Goal: Information Seeking & Learning: Learn about a topic

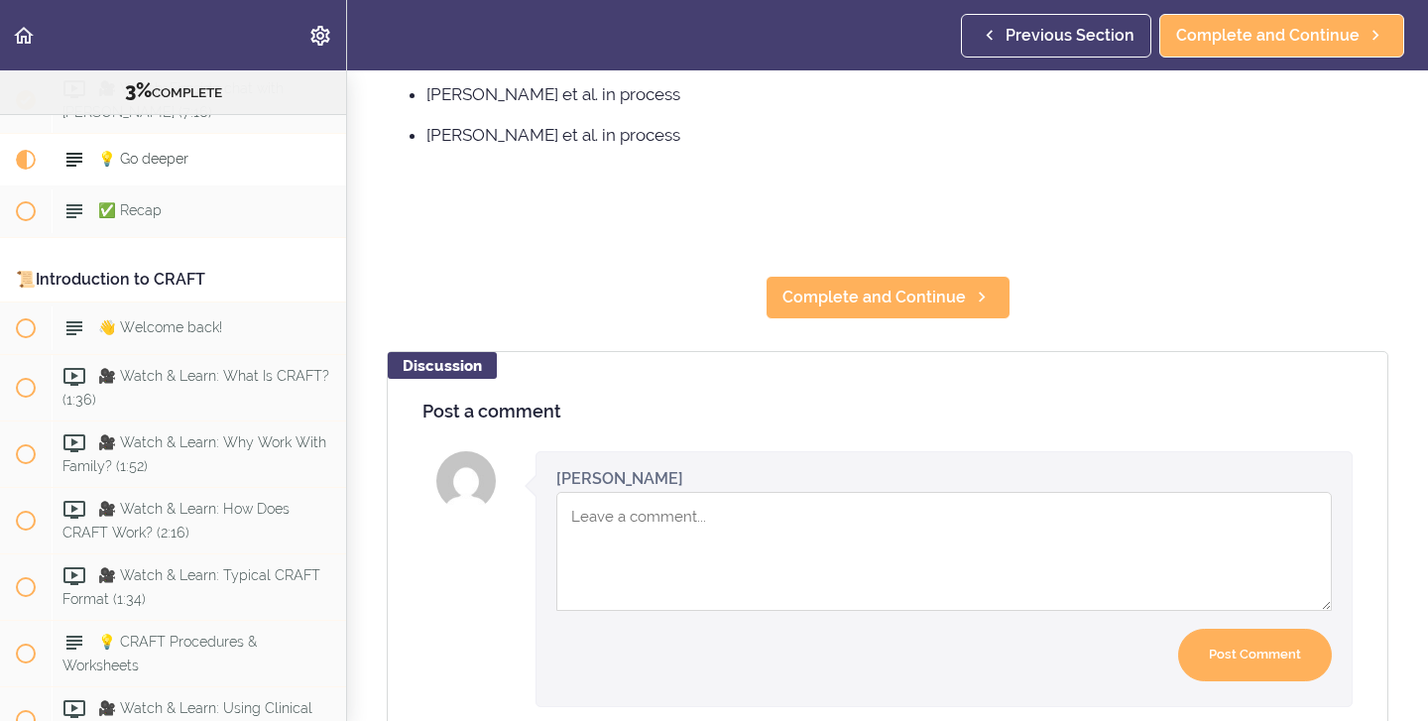
scroll to position [1995, 0]
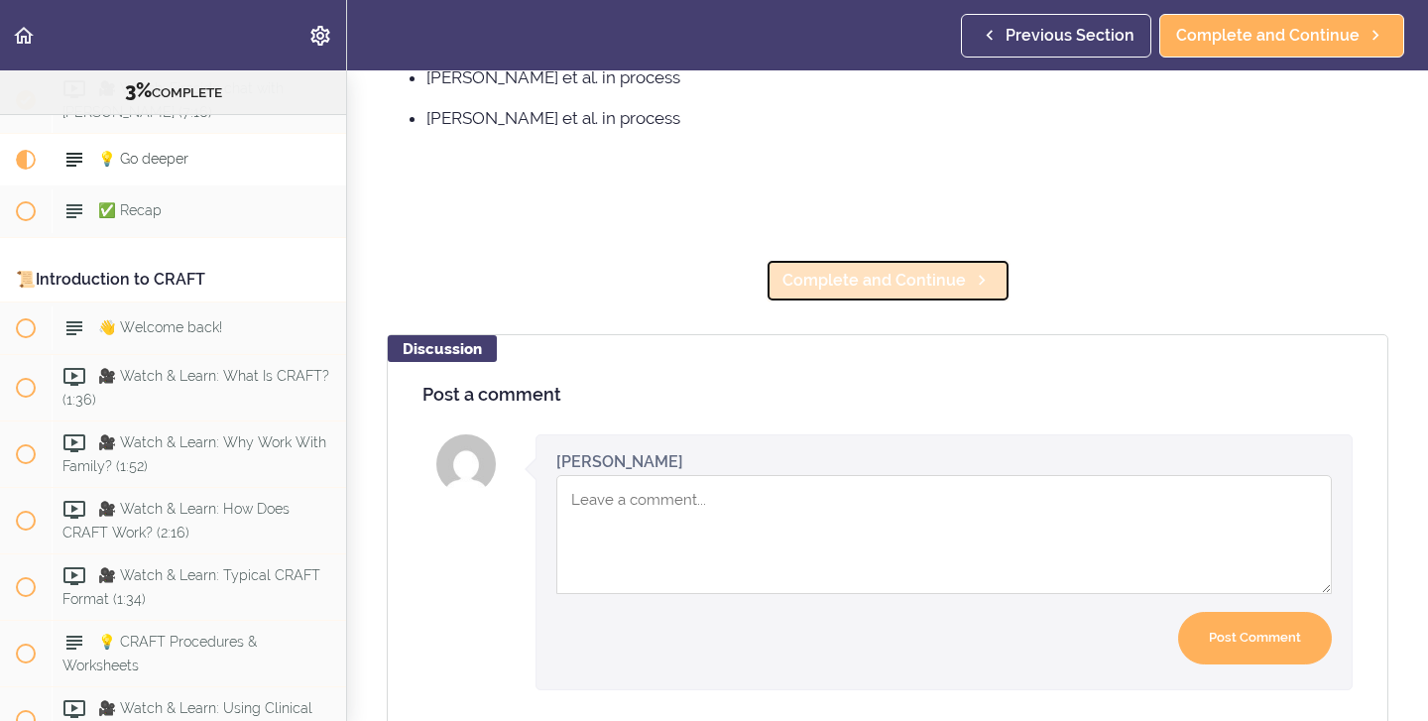
click at [819, 269] on span "Complete and Continue" at bounding box center [875, 281] width 184 height 24
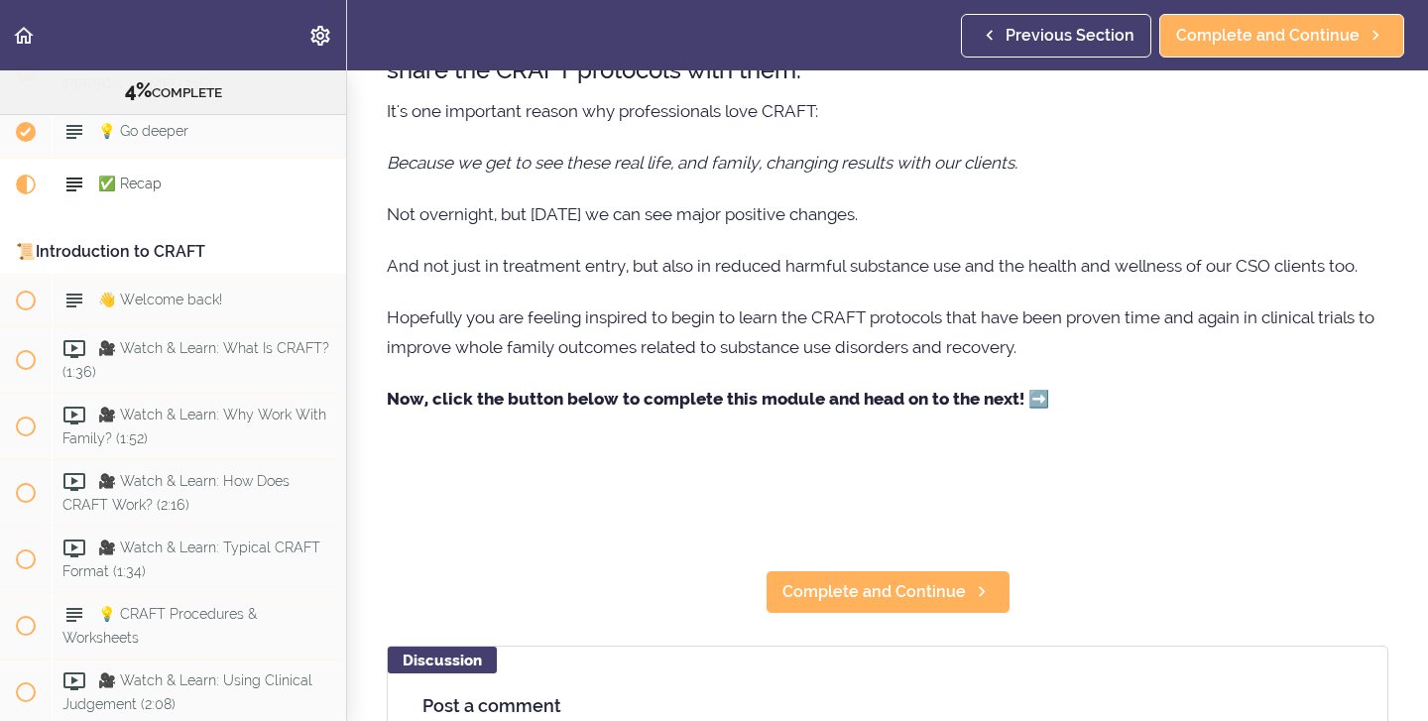
scroll to position [280, 0]
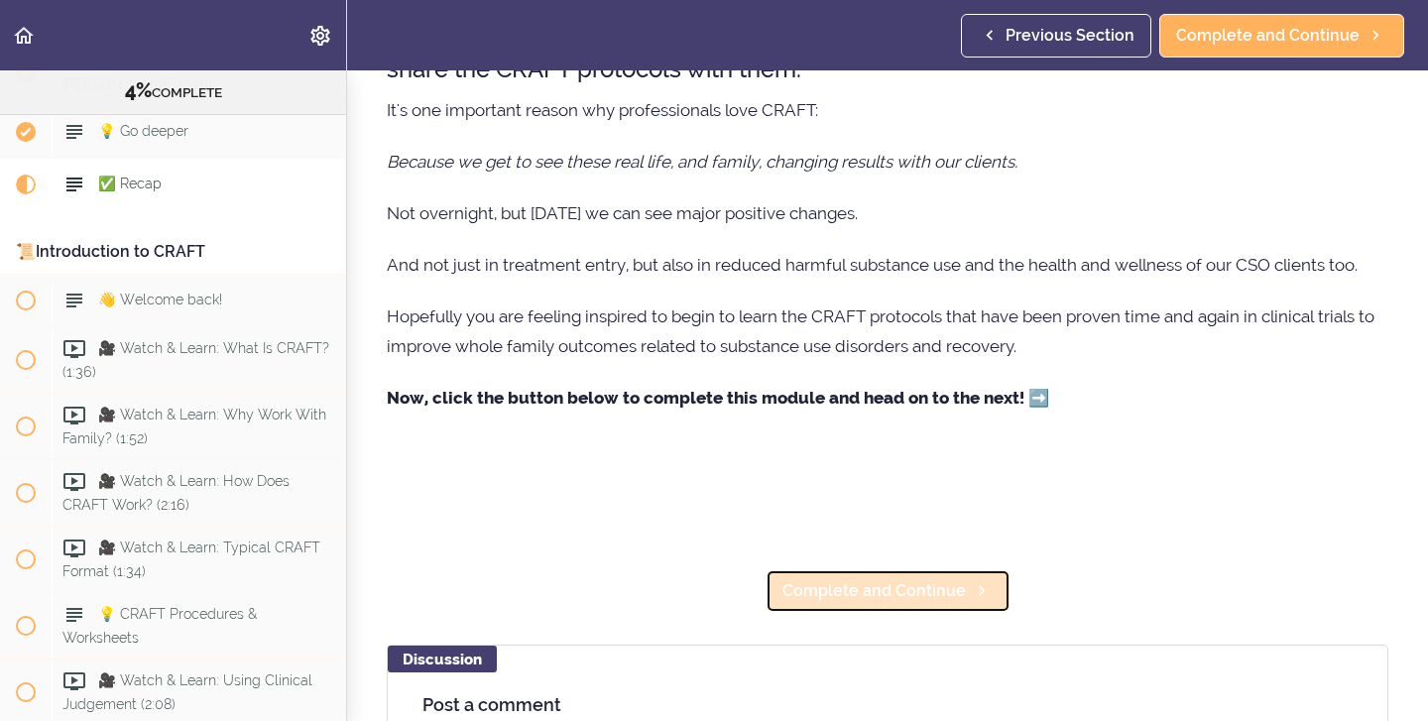
click at [826, 589] on span "Complete and Continue" at bounding box center [875, 591] width 184 height 24
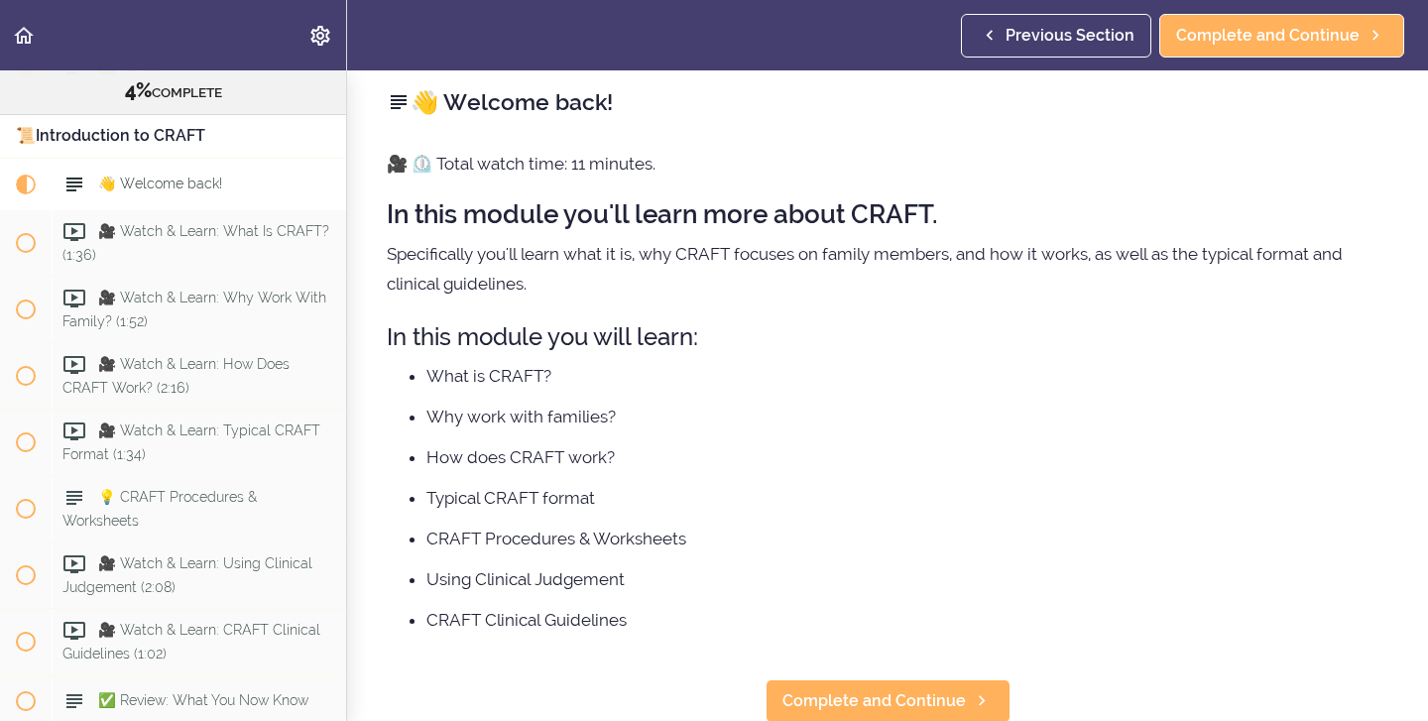
scroll to position [13, 0]
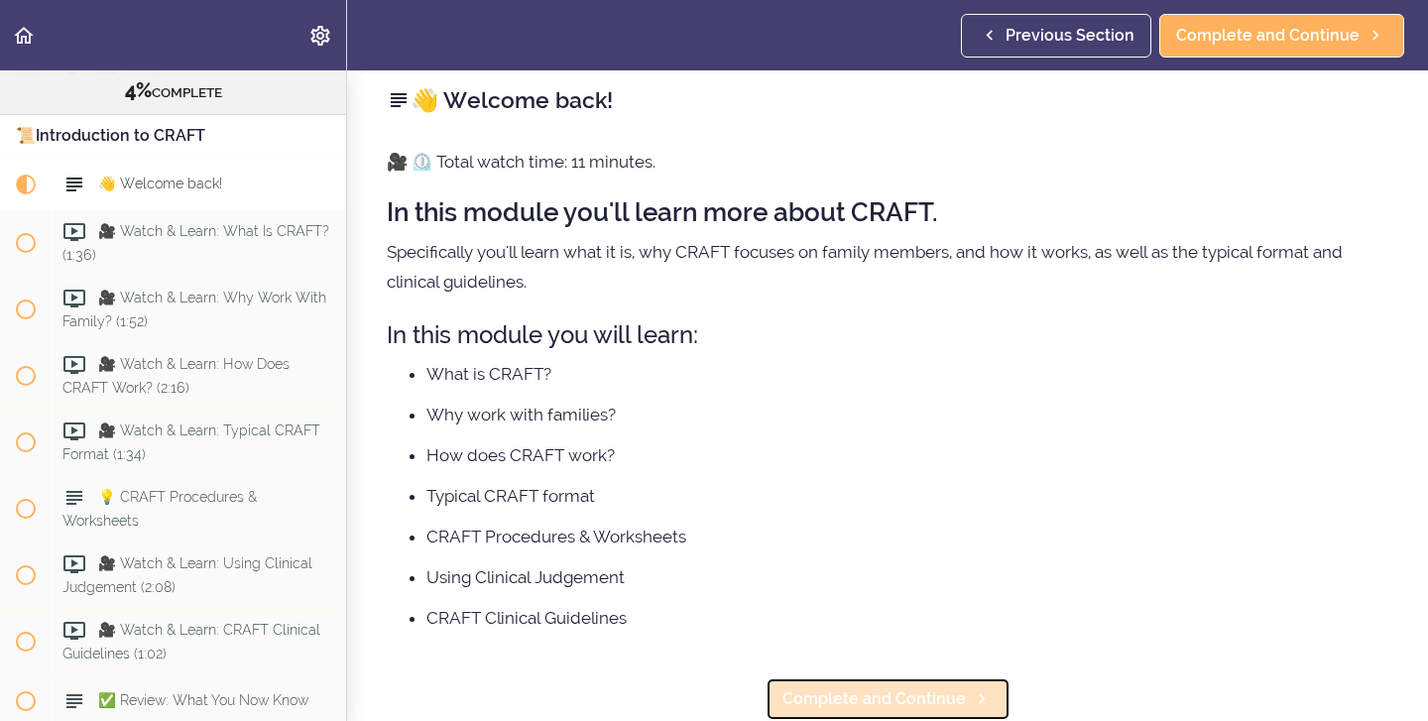
click at [868, 703] on span "Complete and Continue" at bounding box center [875, 699] width 184 height 24
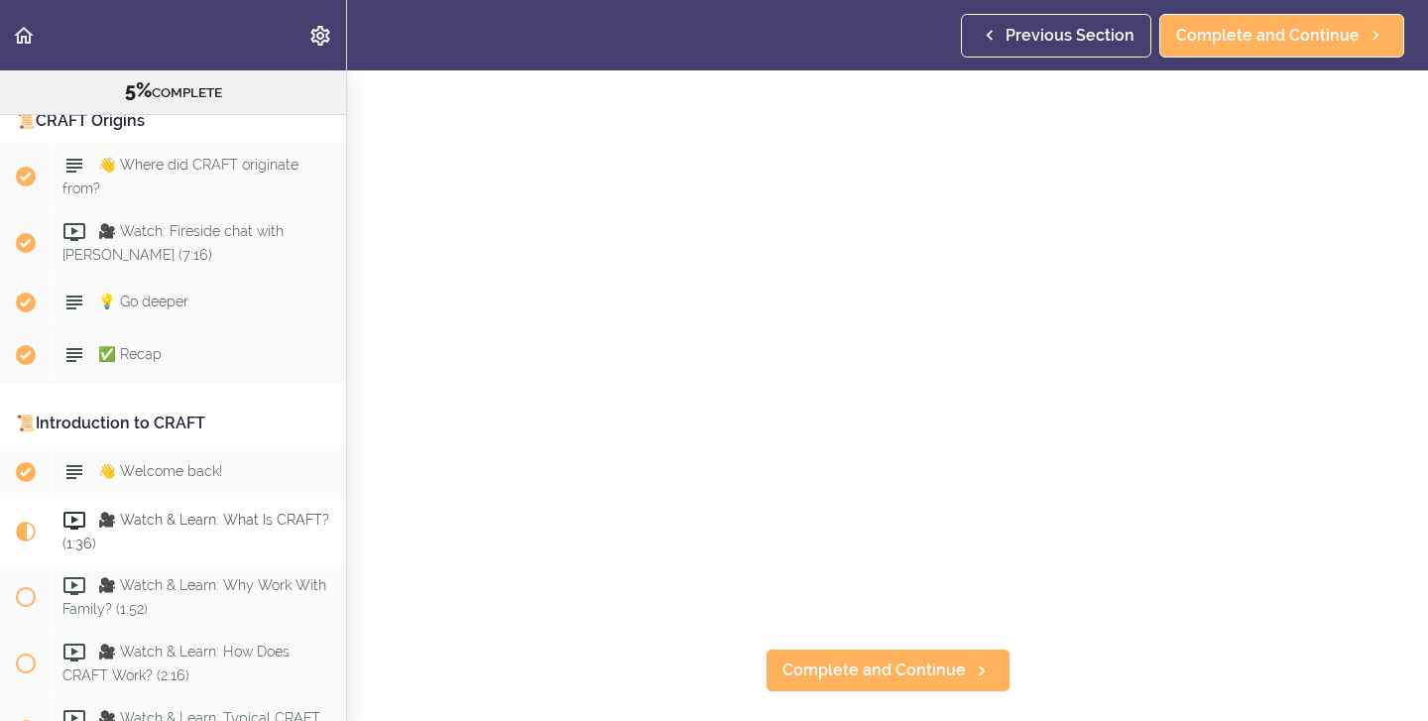
scroll to position [424, 0]
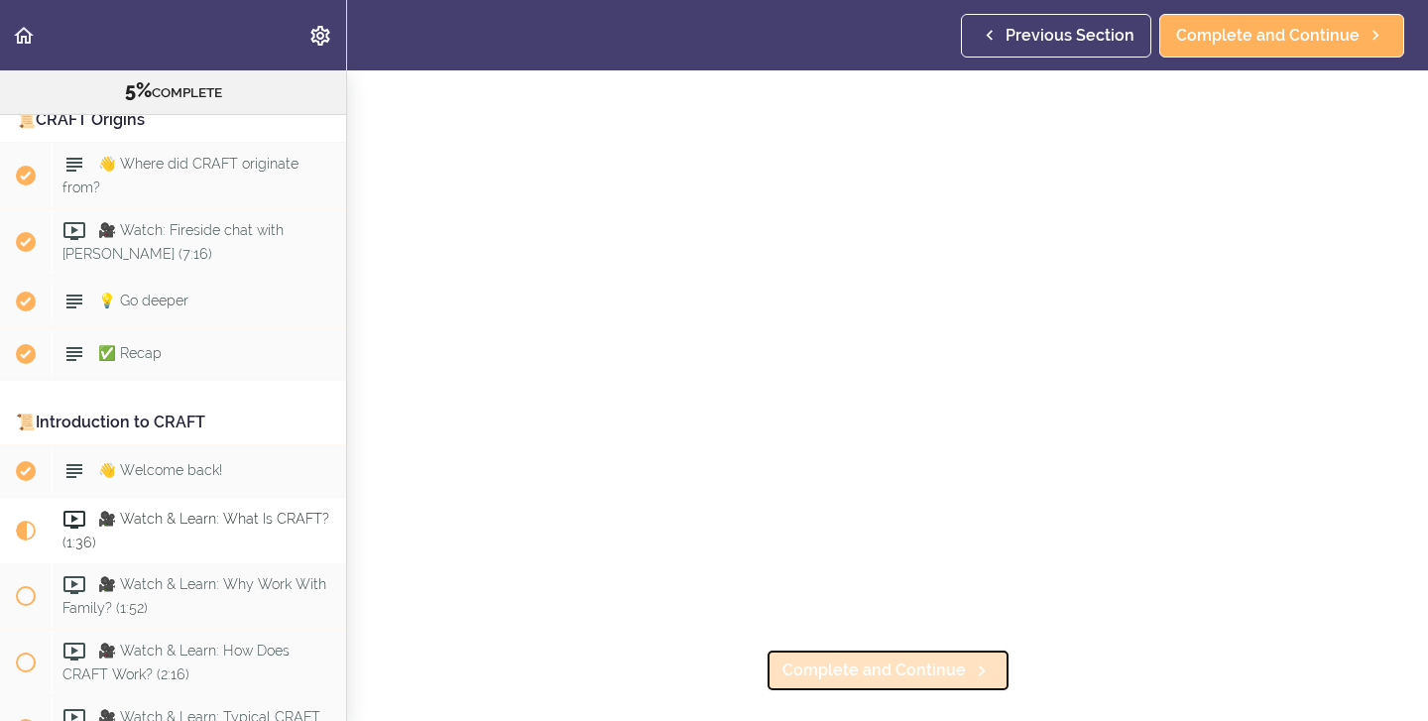
click at [824, 679] on span "Complete and Continue" at bounding box center [875, 671] width 184 height 24
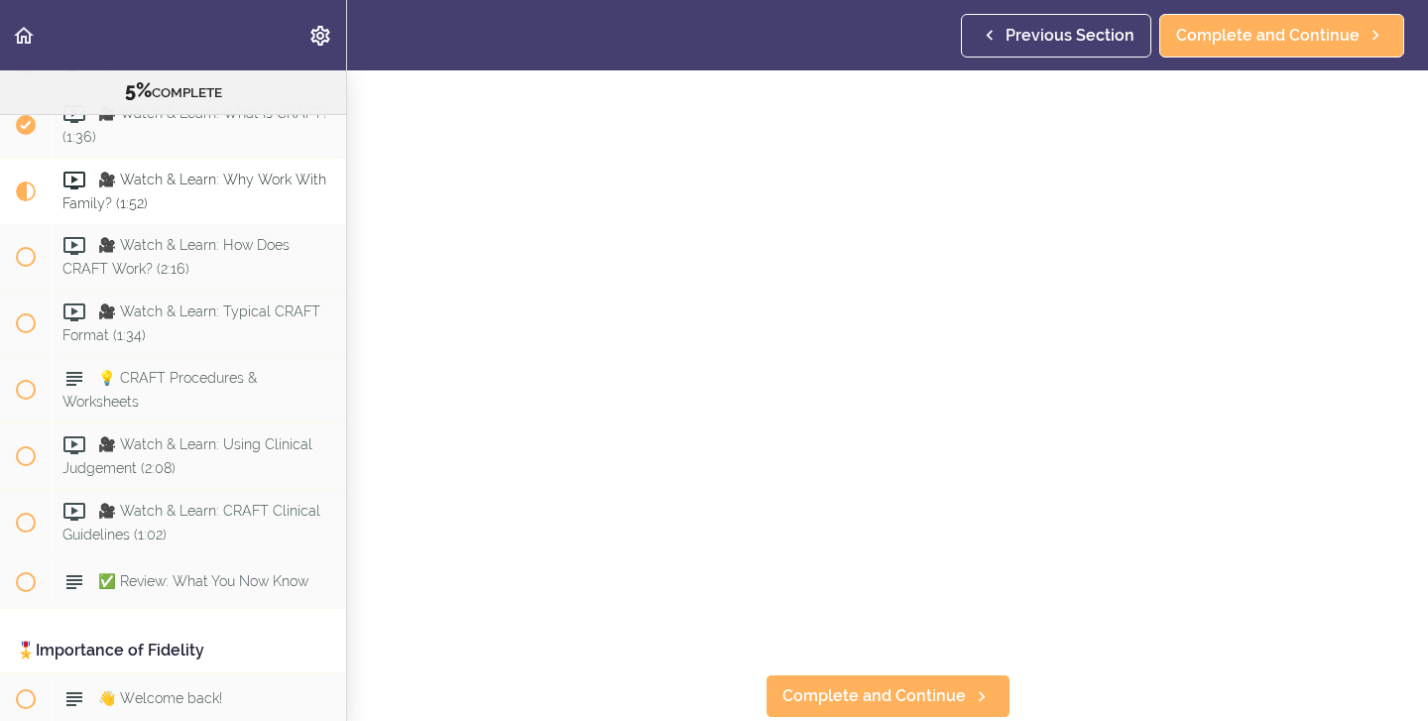
scroll to position [81, 0]
click at [814, 696] on span "Complete and Continue" at bounding box center [875, 695] width 184 height 24
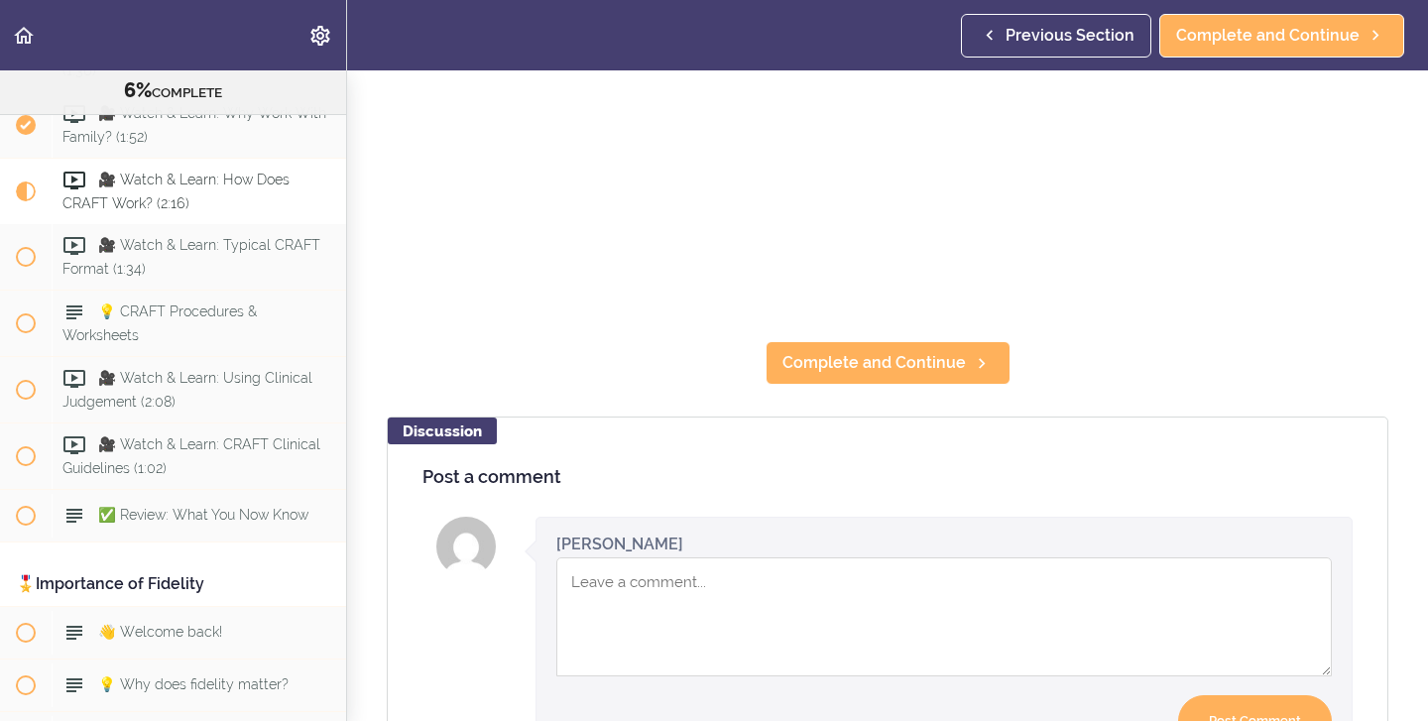
scroll to position [409, 0]
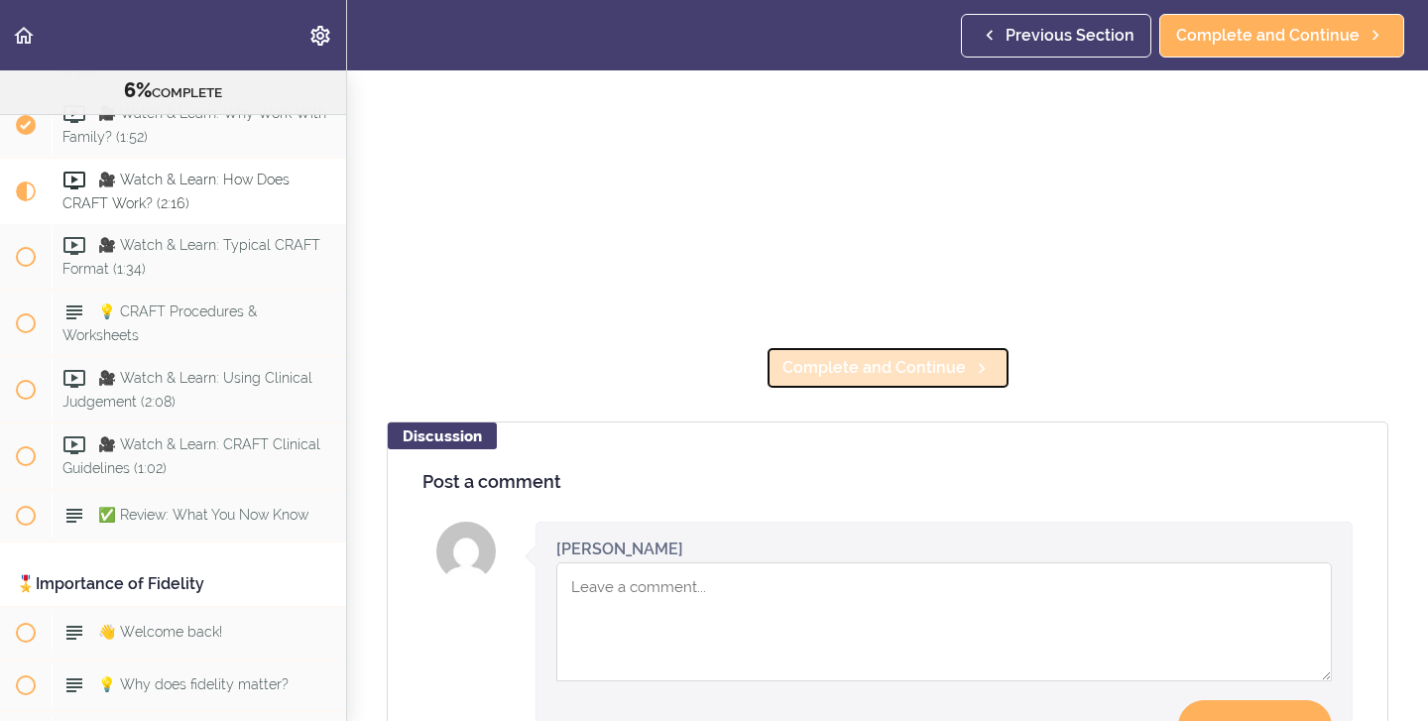
click at [858, 364] on span "Complete and Continue" at bounding box center [875, 368] width 184 height 24
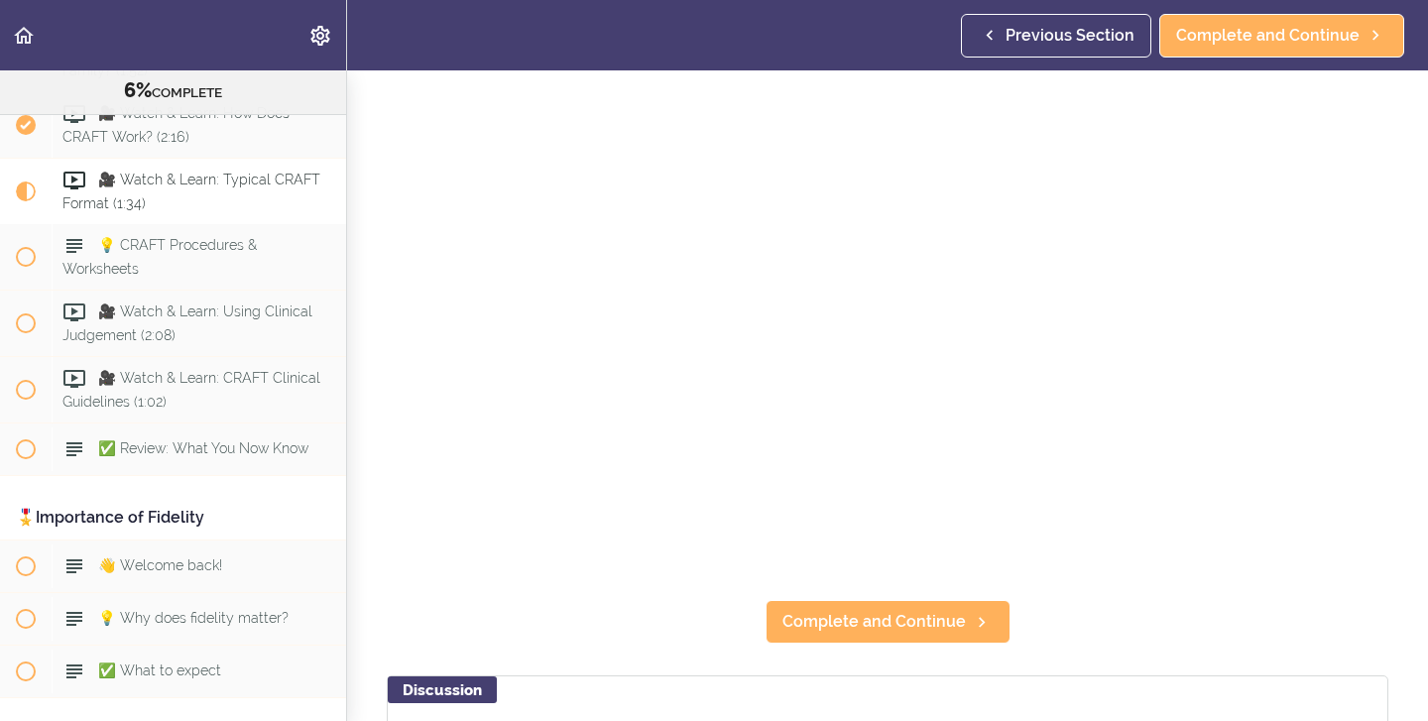
scroll to position [166, 0]
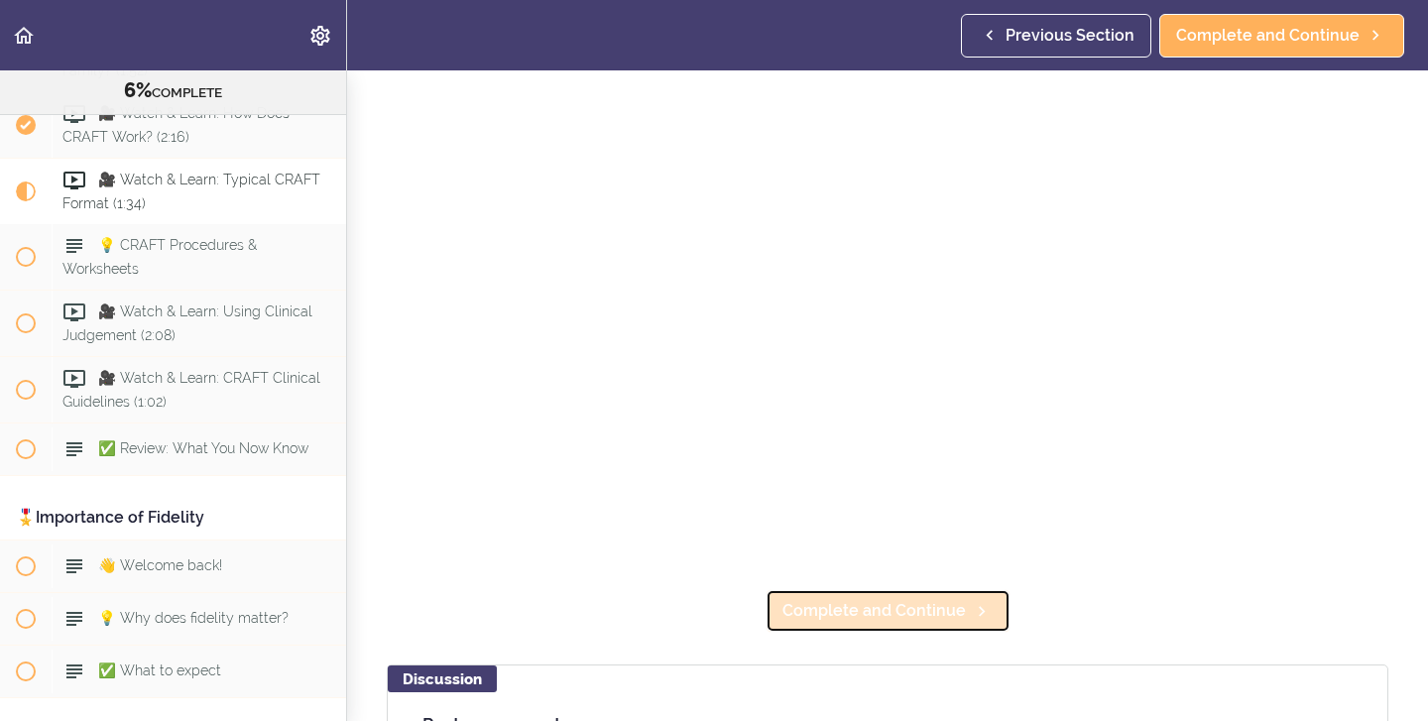
click at [844, 613] on span "Complete and Continue" at bounding box center [875, 611] width 184 height 24
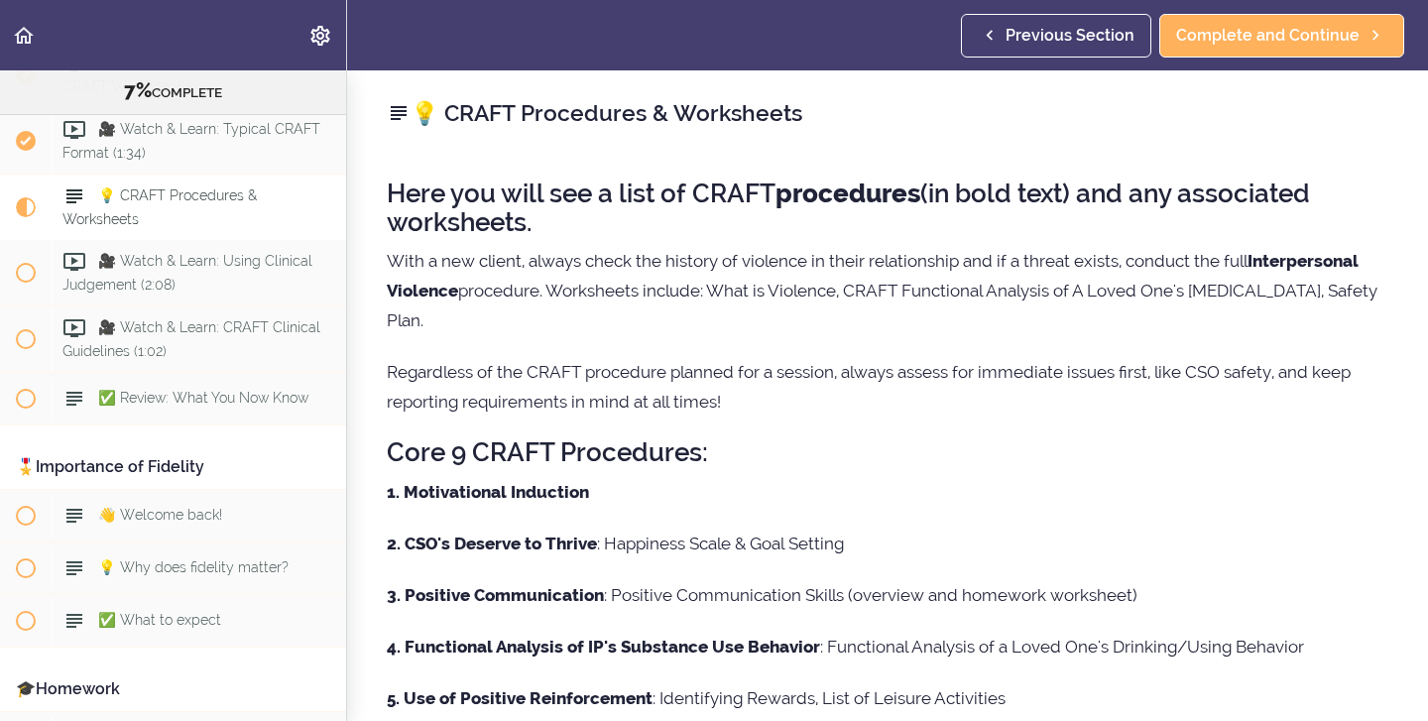
scroll to position [1029, 0]
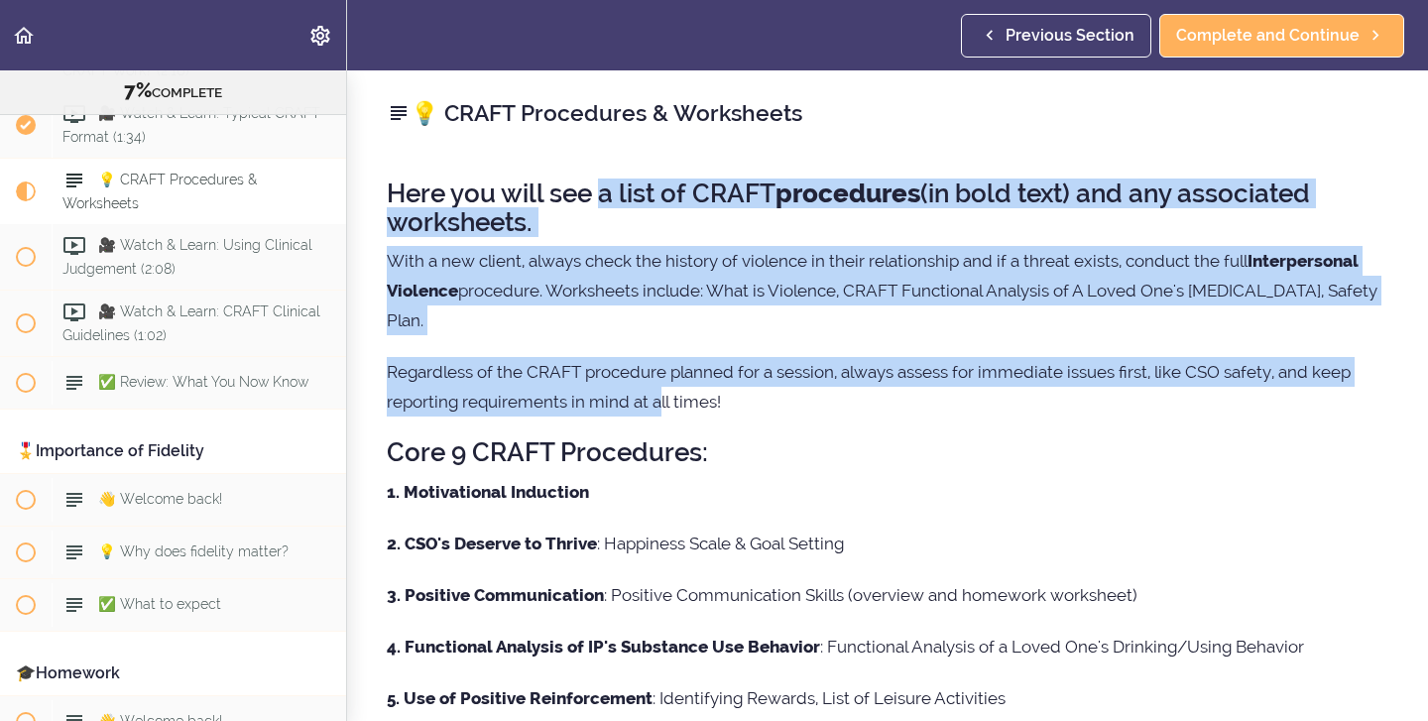
drag, startPoint x: 598, startPoint y: 195, endPoint x: 660, endPoint y: 395, distance: 208.7
copy div "a list of CRAFT procedures (in bold text) and any associated worksheets. With a…"
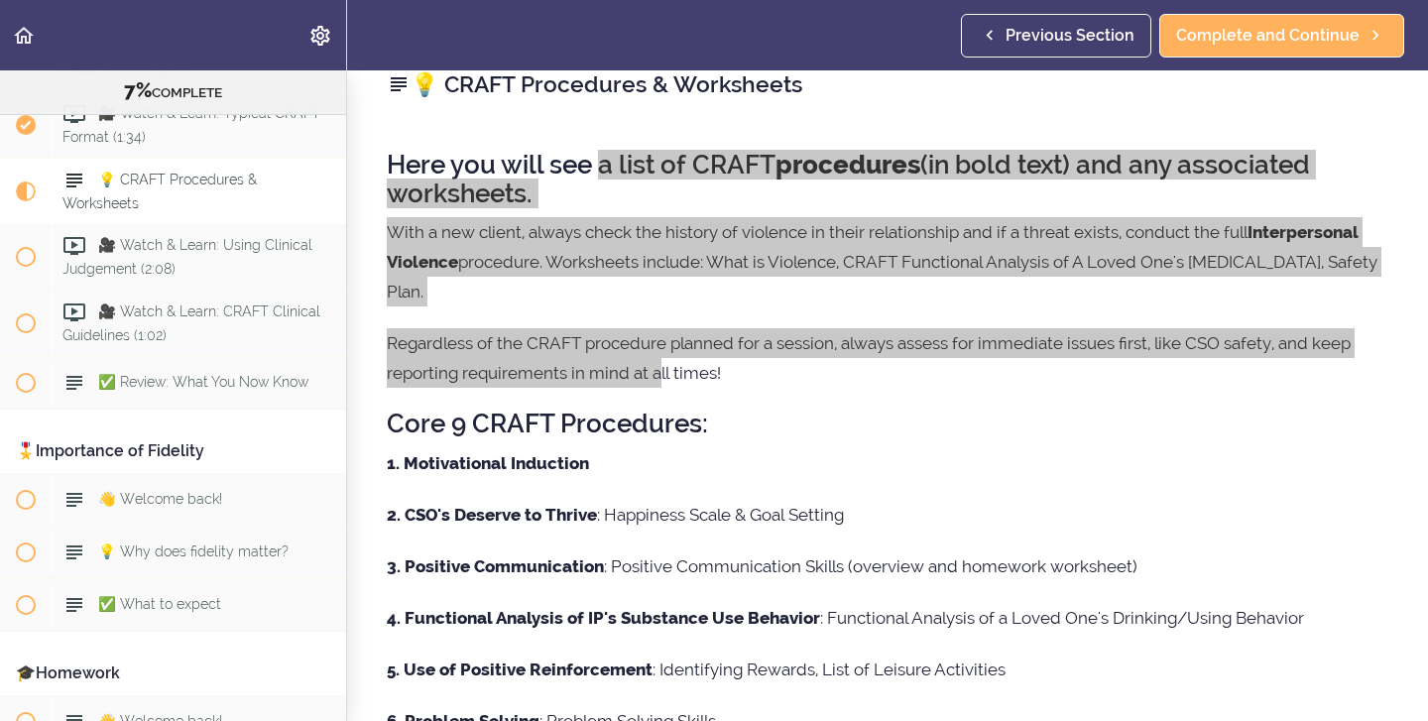
scroll to position [42, 0]
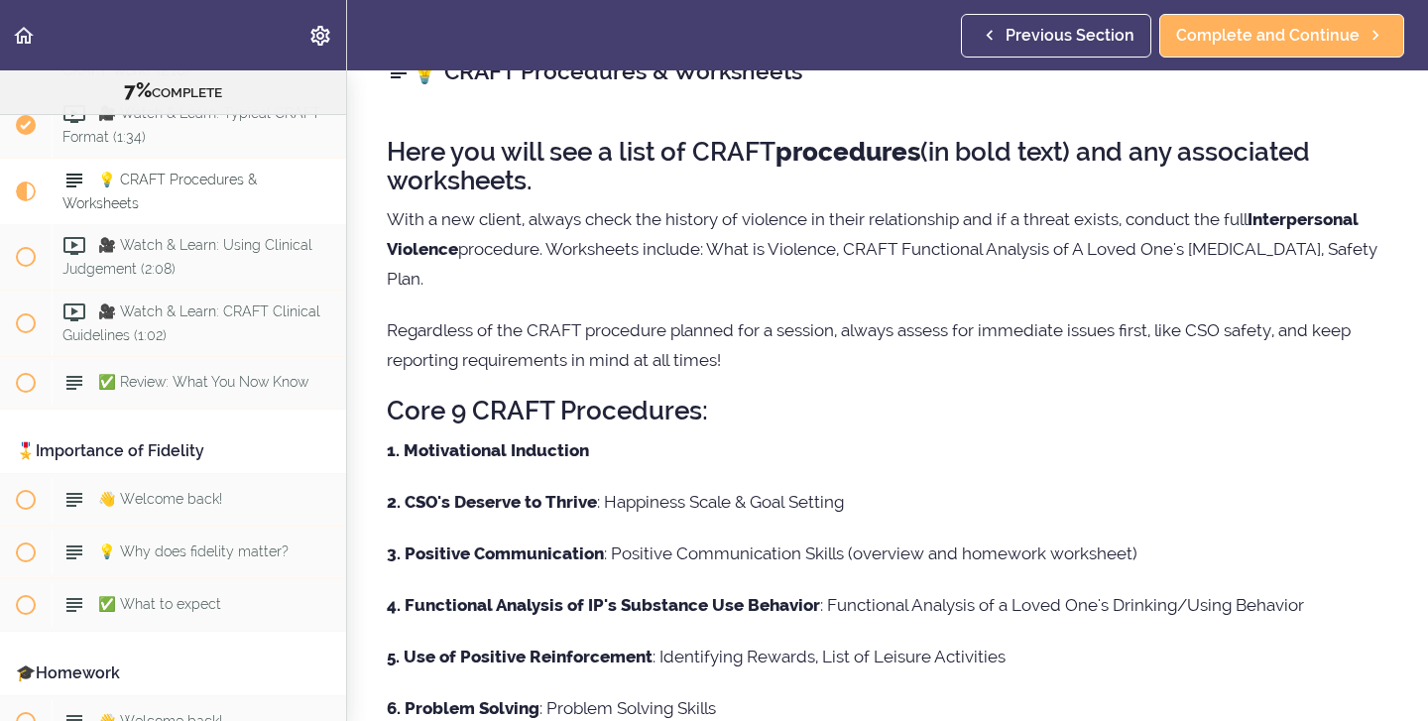
click at [708, 437] on p "1. Motivational Induction" at bounding box center [888, 450] width 1002 height 30
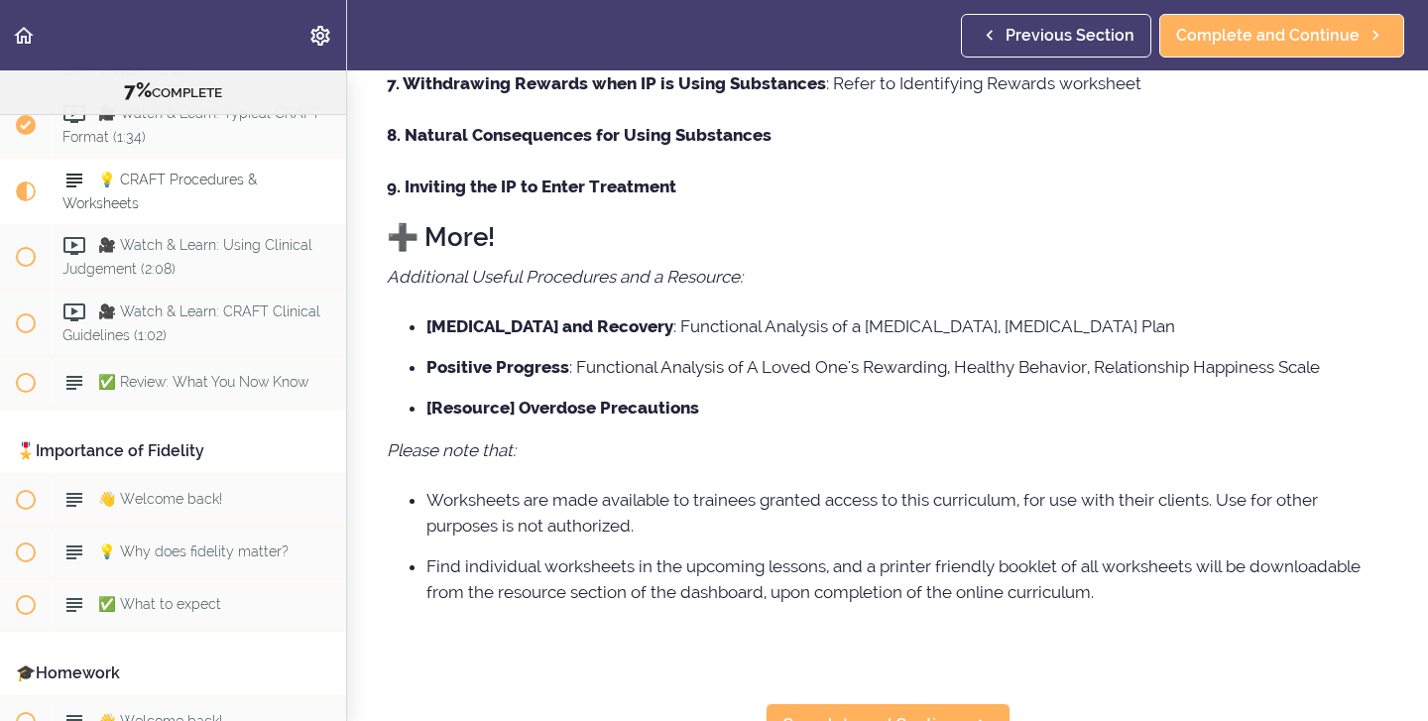
scroll to position [744, 0]
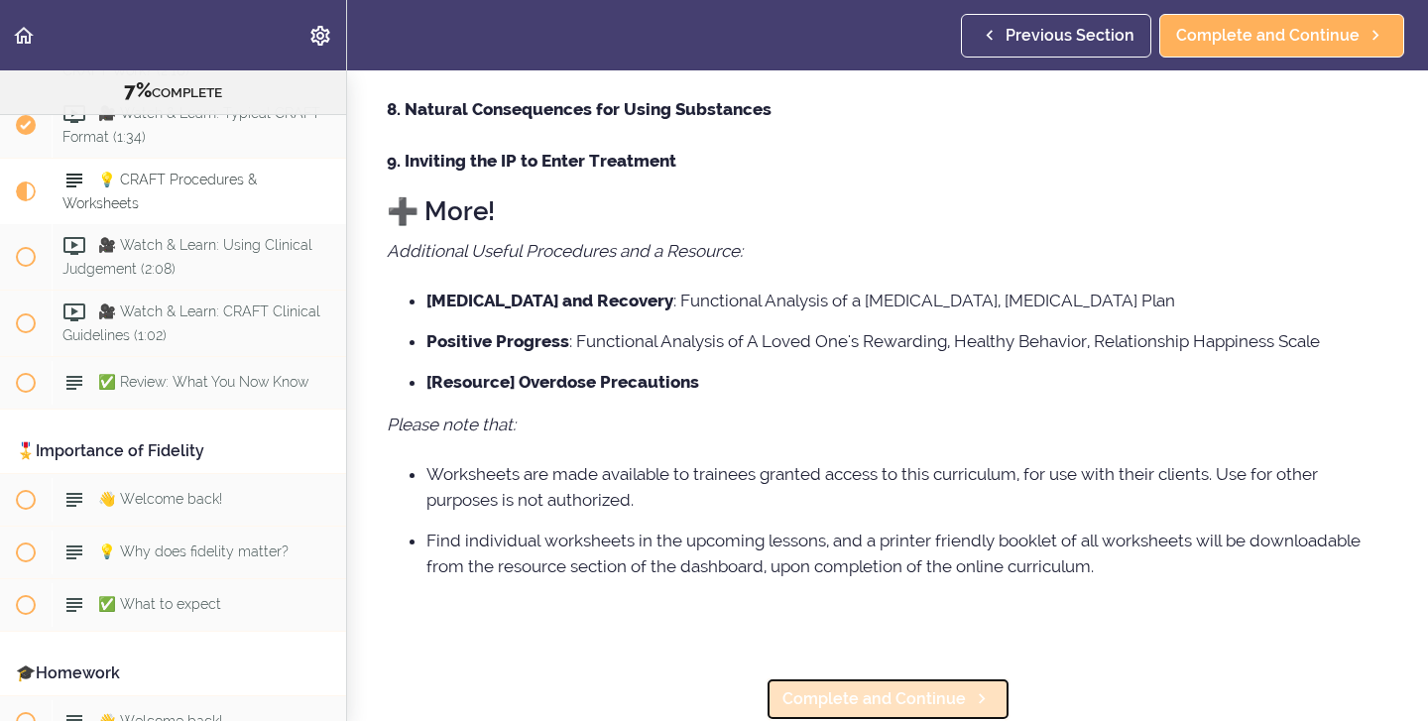
click at [867, 701] on span "Complete and Continue" at bounding box center [875, 699] width 184 height 24
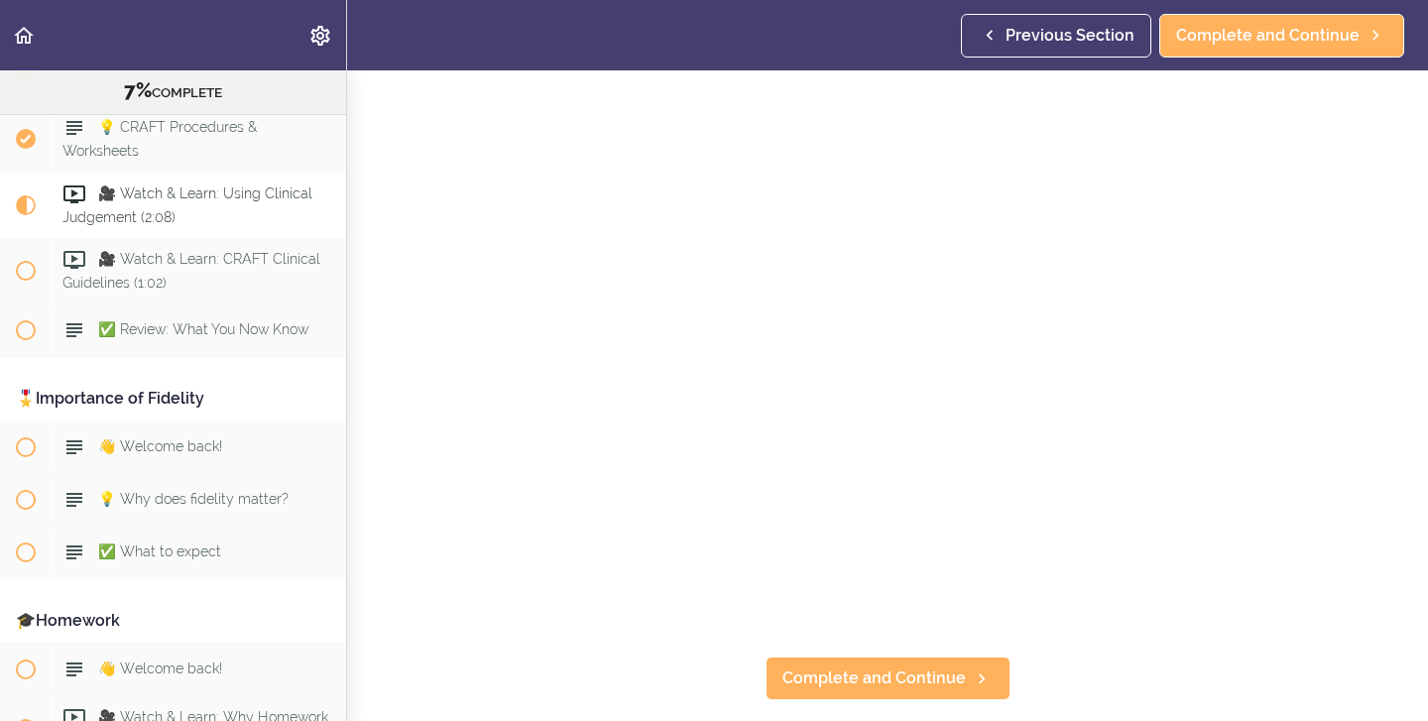
scroll to position [100, 0]
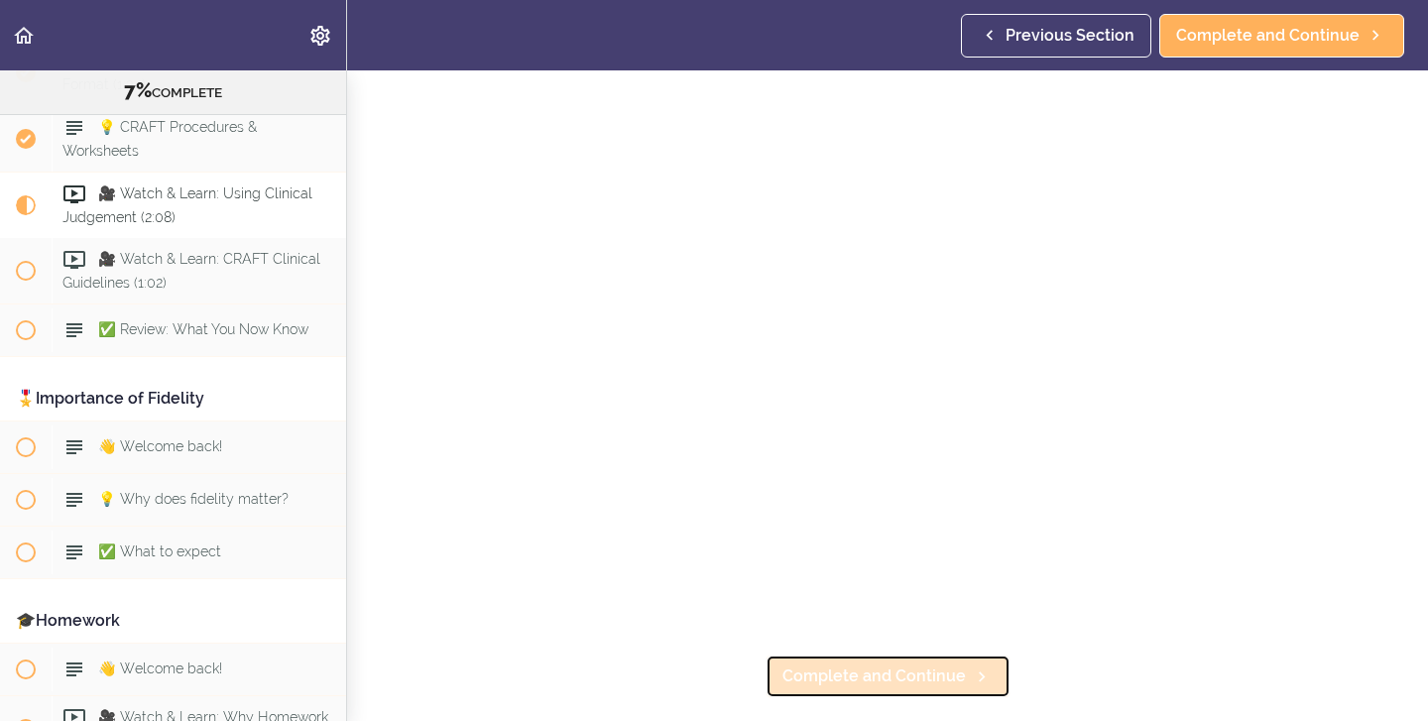
click at [823, 689] on link "Complete and Continue" at bounding box center [888, 677] width 245 height 44
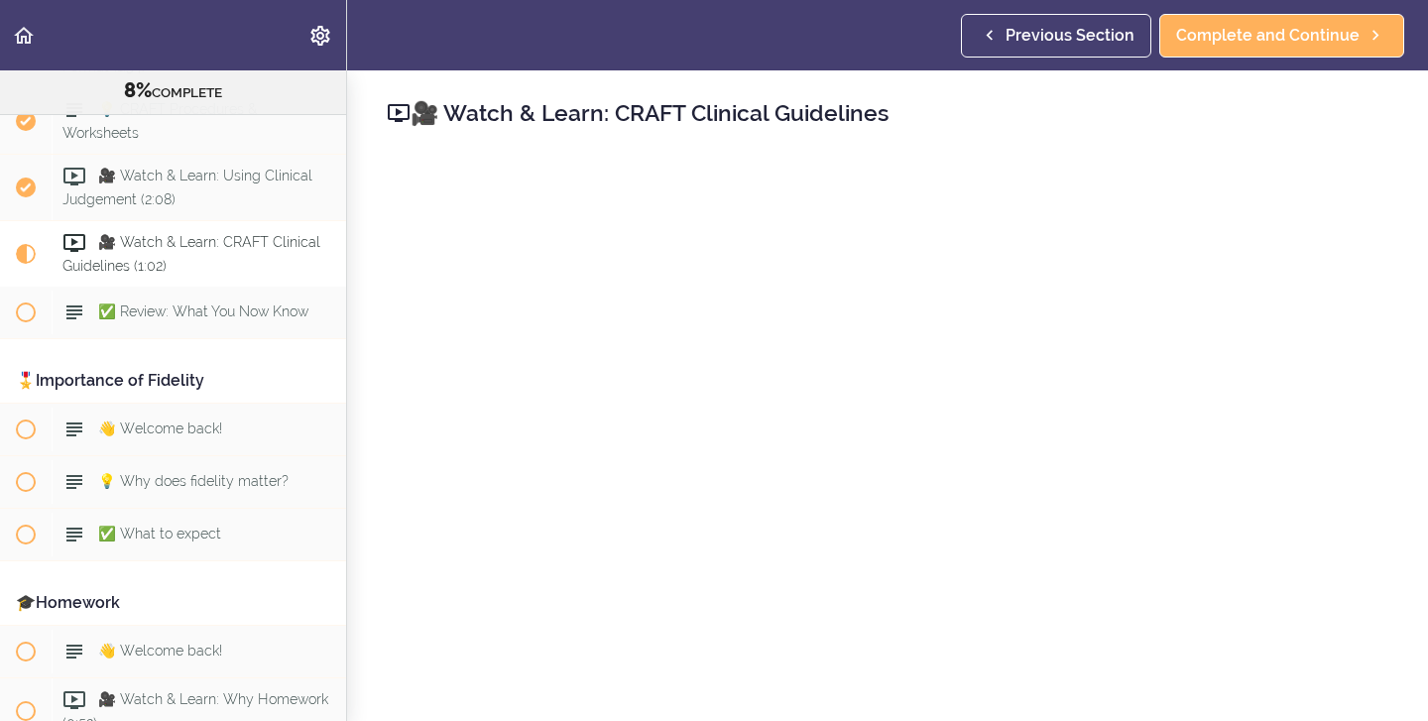
scroll to position [1082, 0]
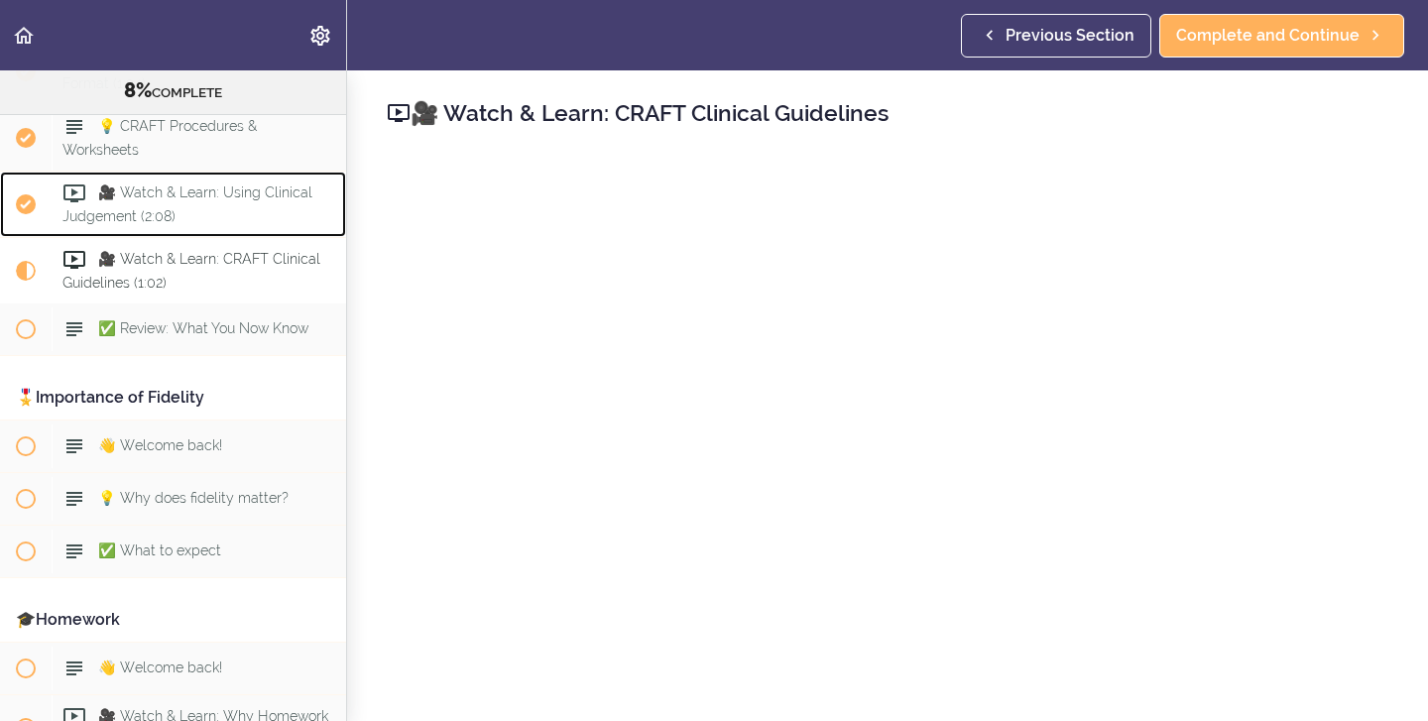
click at [183, 186] on div "🎥 Watch & Learn: Using Clinical Judgement (2:08)" at bounding box center [199, 204] width 295 height 65
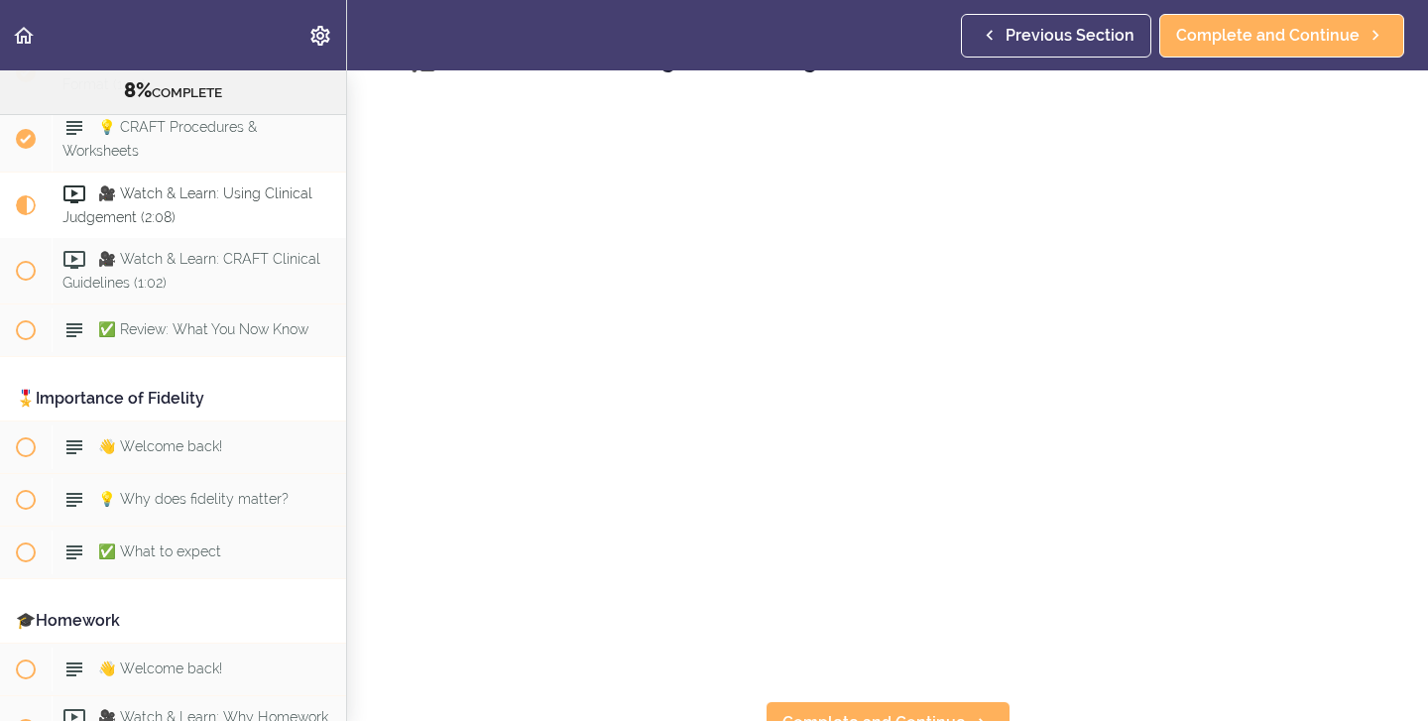
scroll to position [74, 0]
click at [840, 708] on span "Complete and Continue" at bounding box center [875, 702] width 184 height 24
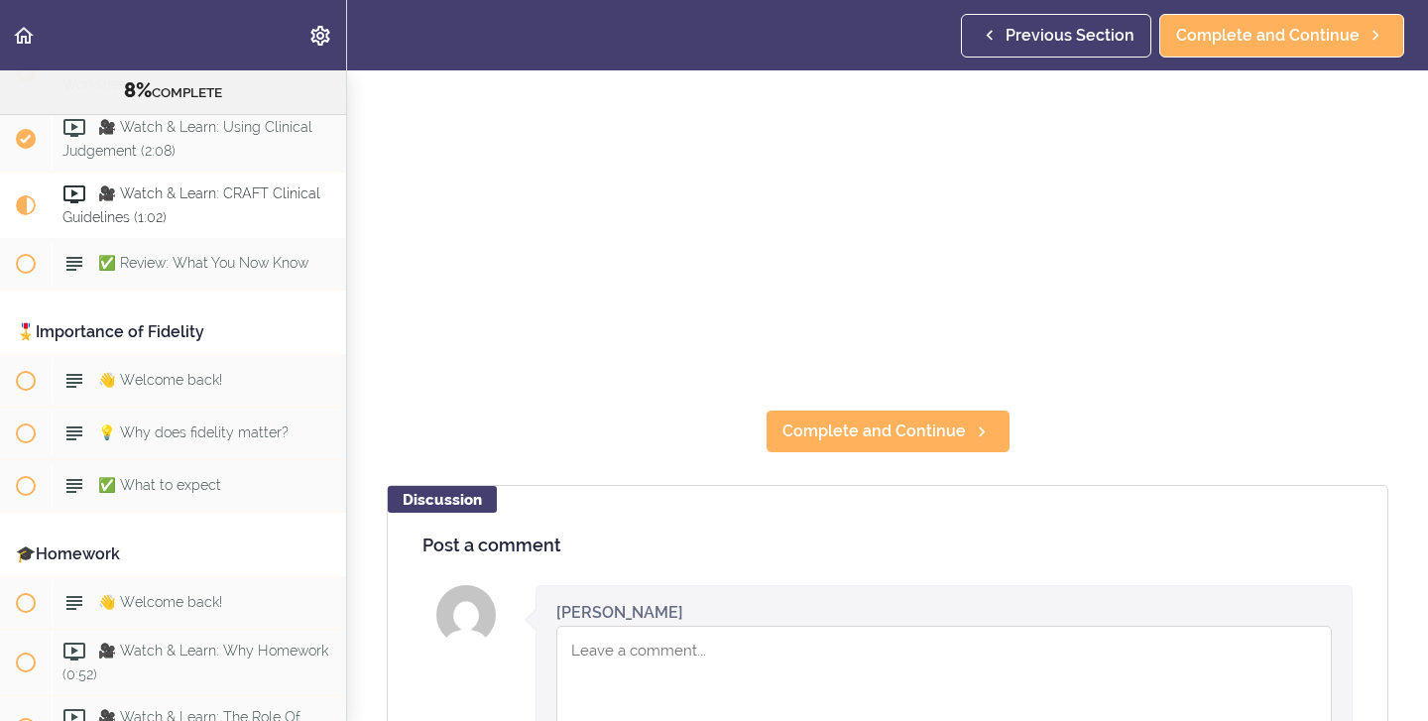
scroll to position [387, 0]
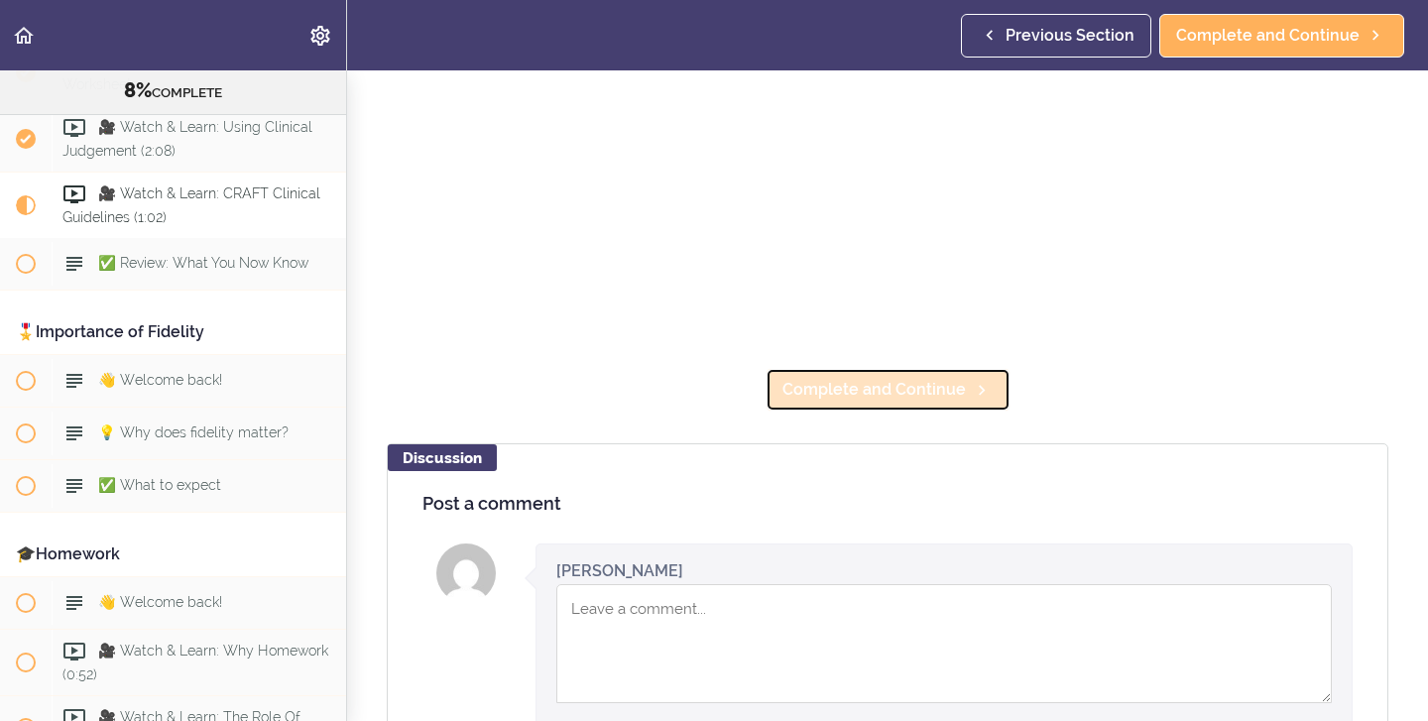
click at [896, 401] on span "Complete and Continue" at bounding box center [875, 390] width 184 height 24
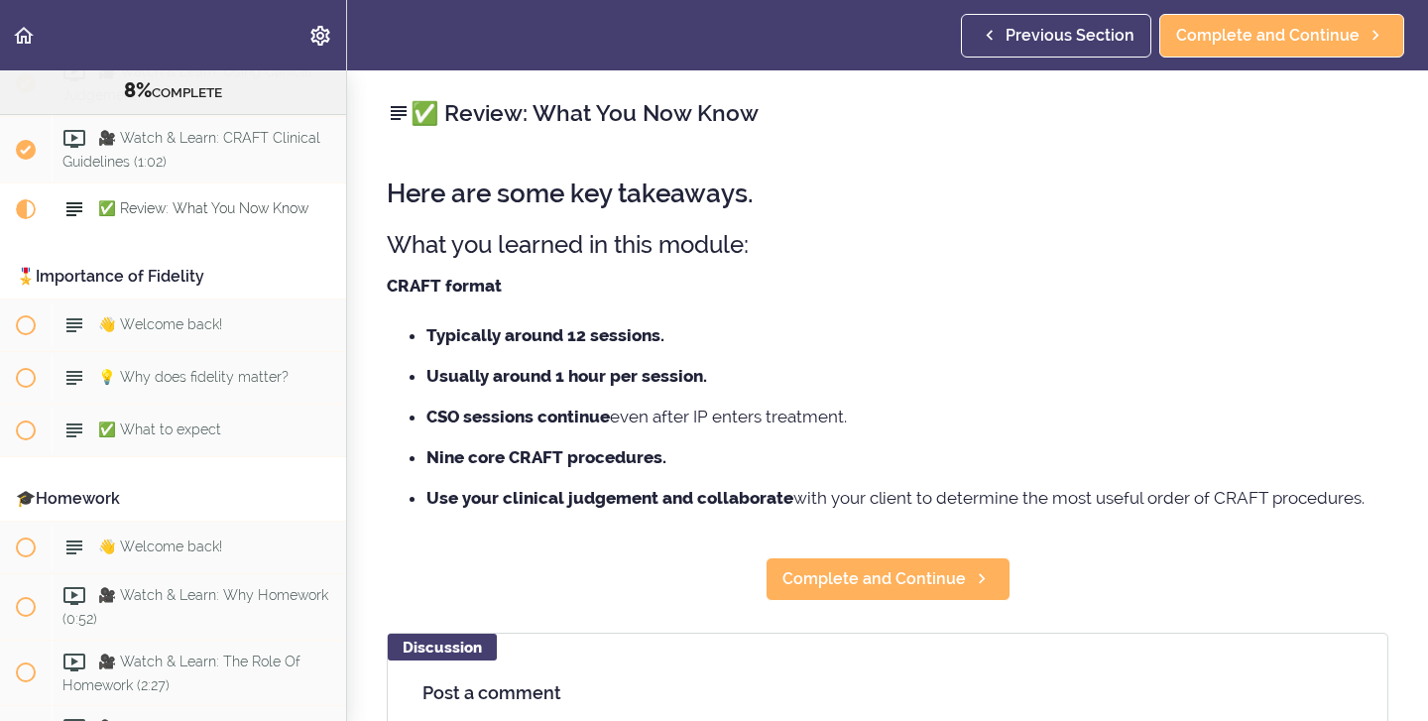
scroll to position [1214, 0]
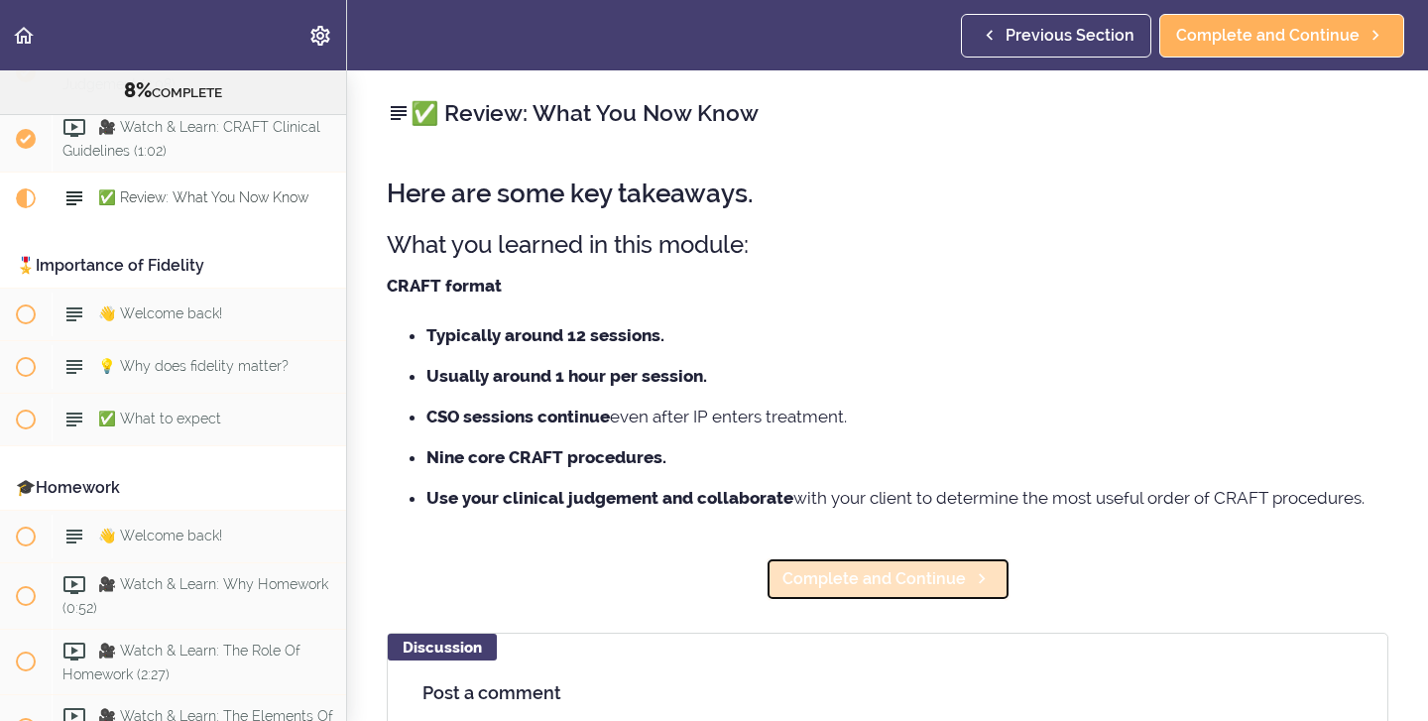
click at [813, 583] on span "Complete and Continue" at bounding box center [875, 579] width 184 height 24
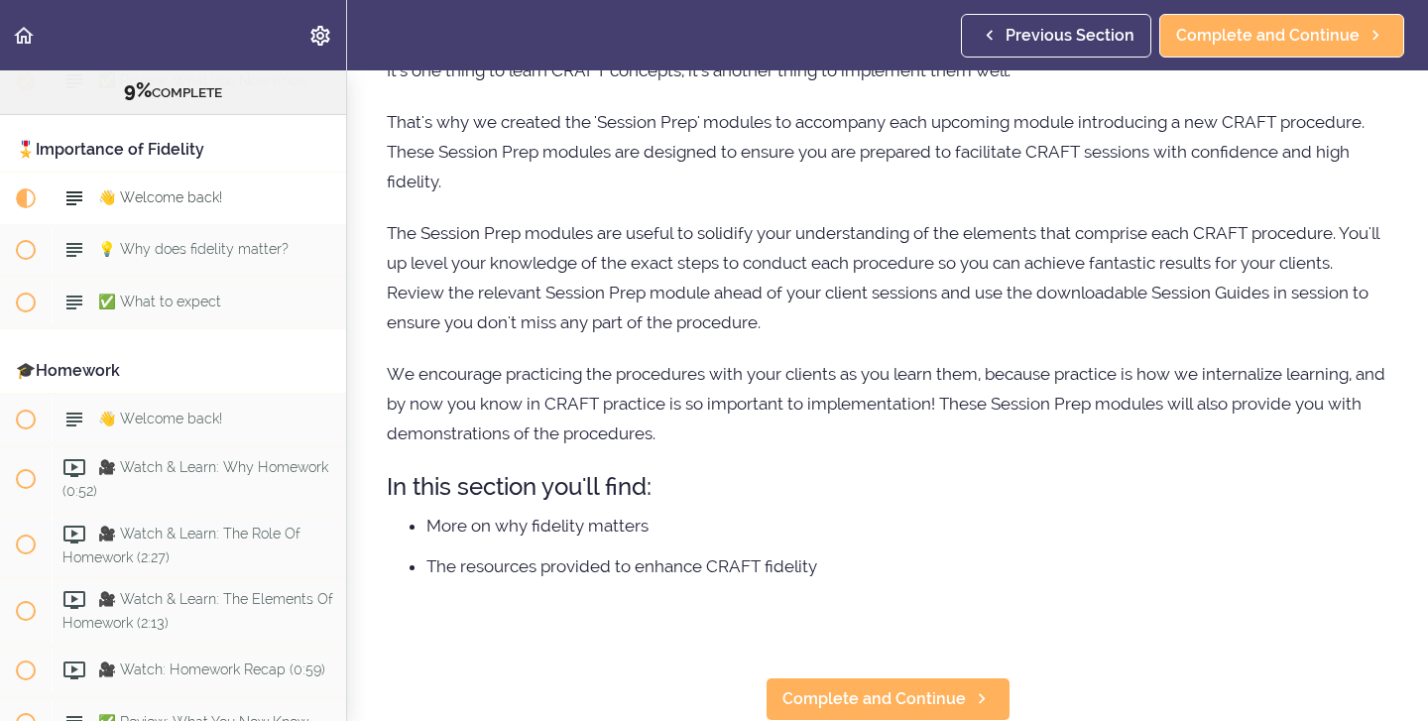
scroll to position [160, 0]
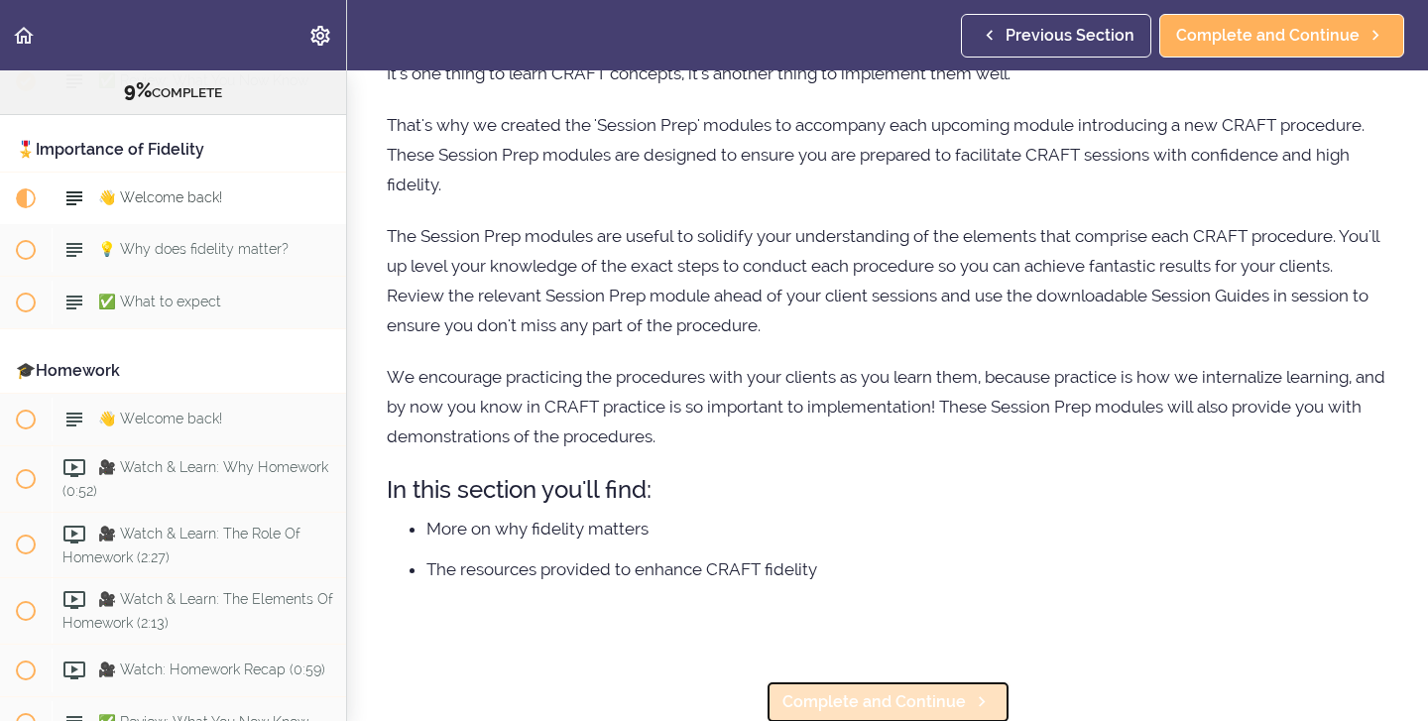
click at [895, 712] on span "Complete and Continue" at bounding box center [875, 702] width 184 height 24
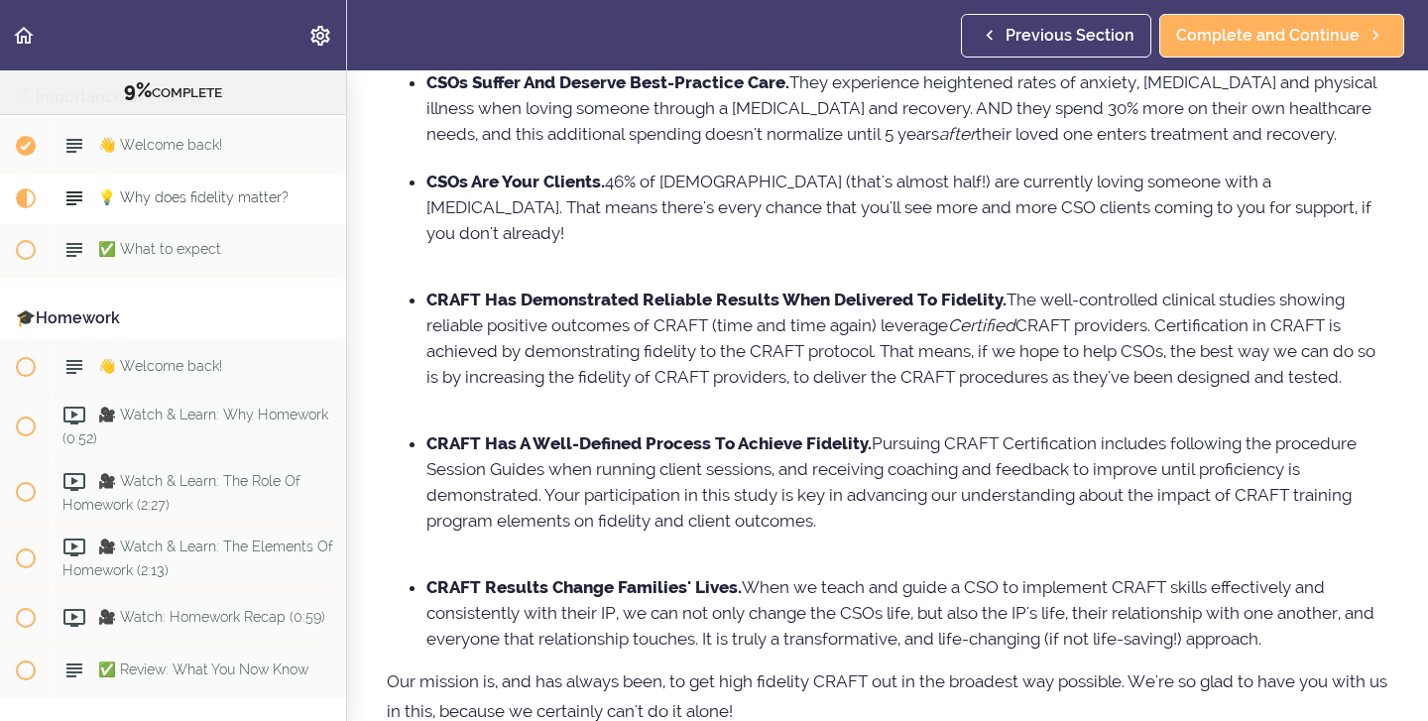
scroll to position [151, 0]
